Goal: Task Accomplishment & Management: Use online tool/utility

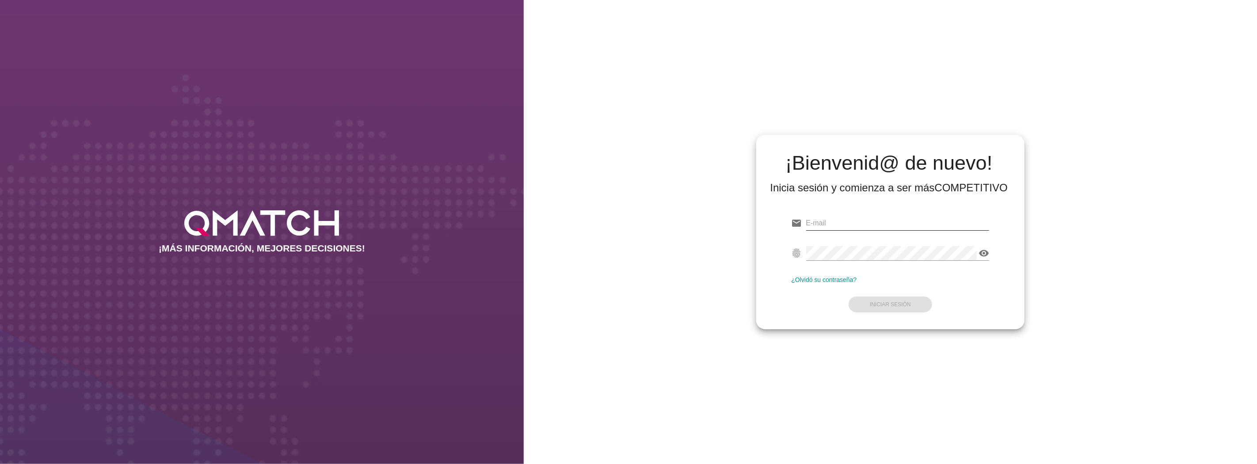
click at [889, 227] on input "email" at bounding box center [897, 223] width 183 height 14
type input "[EMAIL_ADDRESS][DOMAIN_NAME]"
click at [906, 298] on button "Iniciar Sesión" at bounding box center [890, 304] width 84 height 16
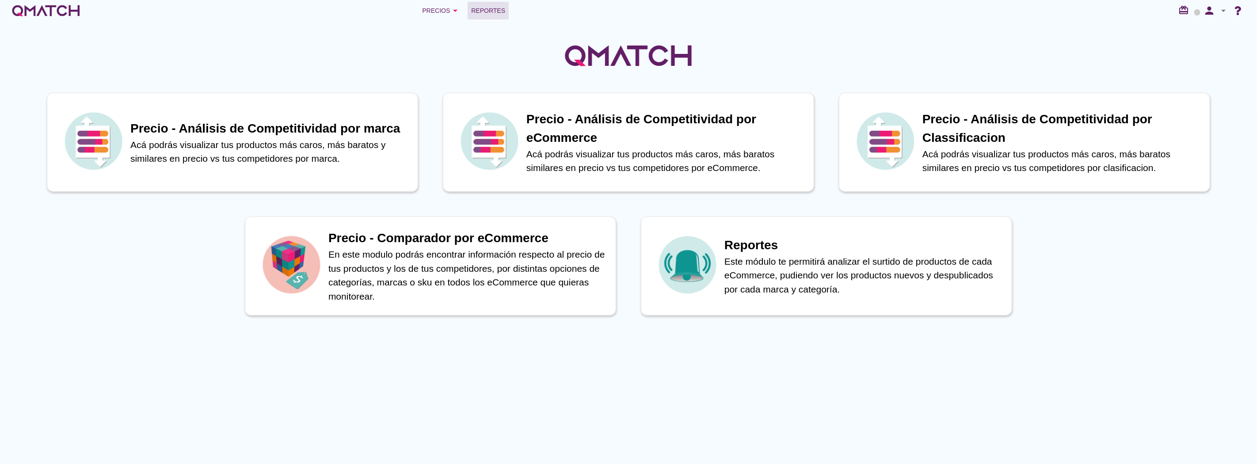
click at [492, 9] on span "Reportes" at bounding box center [488, 10] width 34 height 11
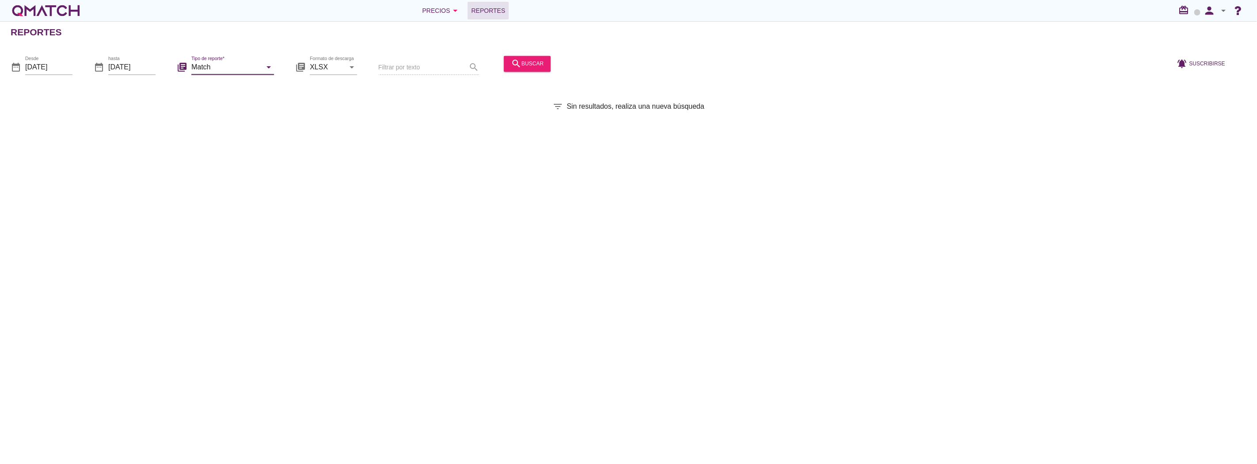
drag, startPoint x: 239, startPoint y: 64, endPoint x: 237, endPoint y: 72, distance: 8.1
click at [238, 64] on input "Match" at bounding box center [226, 67] width 70 height 14
click at [231, 153] on div "Match con historicos" at bounding box center [244, 152] width 93 height 11
type input "Match con historicos"
click at [513, 65] on icon "search" at bounding box center [516, 63] width 11 height 11
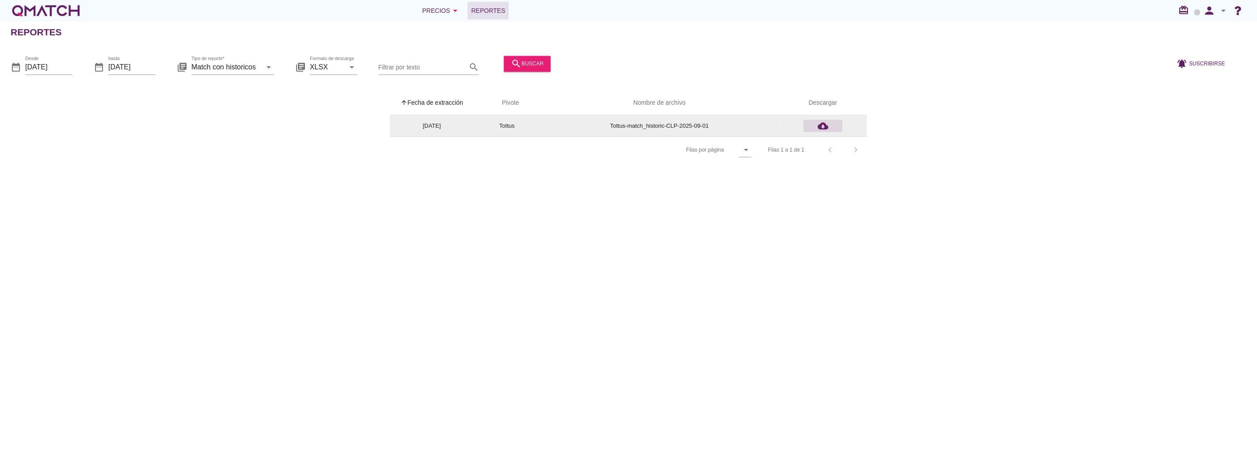
click at [821, 122] on icon "cloud_download" at bounding box center [822, 126] width 11 height 11
